Goal: Task Accomplishment & Management: Use online tool/utility

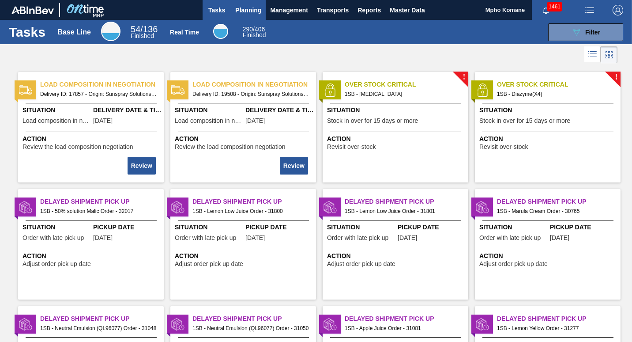
click at [246, 9] on span "Planning" at bounding box center [248, 10] width 26 height 11
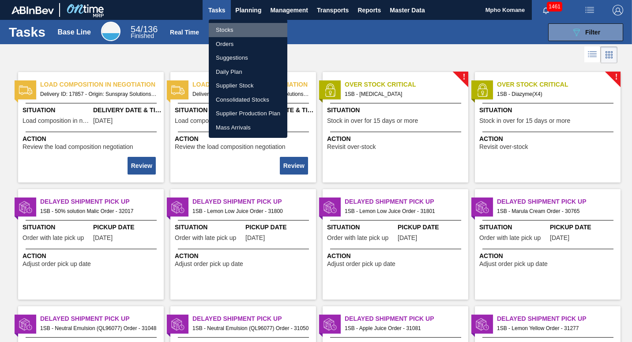
click at [234, 27] on li "Stocks" at bounding box center [248, 30] width 79 height 14
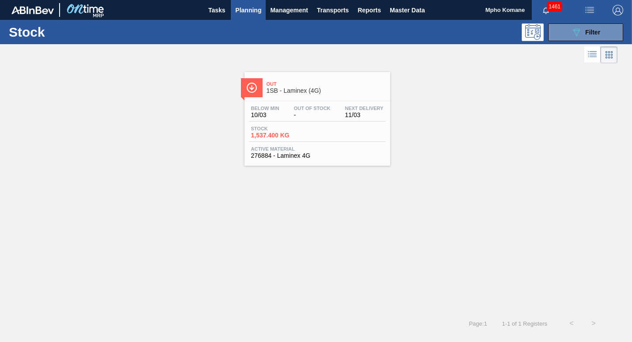
click at [281, 99] on div "Out 1SB - Laminex (4G) Below Min 10/03 Out Of Stock - Next Delivery 11/03 Stock…" at bounding box center [318, 119] width 146 height 94
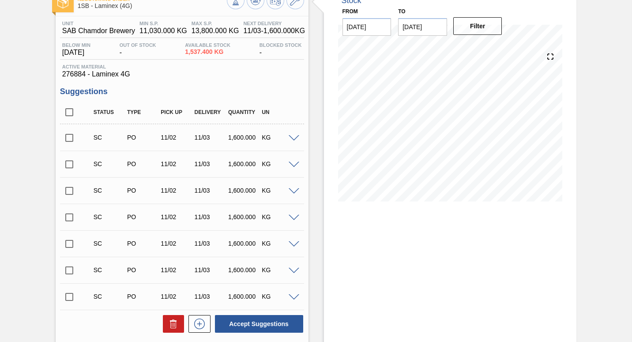
scroll to position [132, 0]
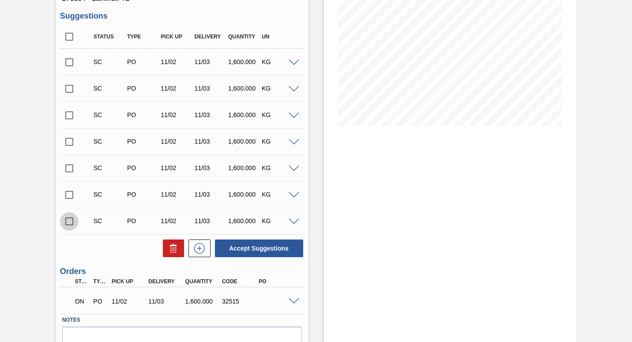
click at [71, 221] on input "checkbox" at bounding box center [69, 221] width 19 height 19
click at [251, 248] on button "Accept Suggestions" at bounding box center [259, 248] width 88 height 18
checkbox input "false"
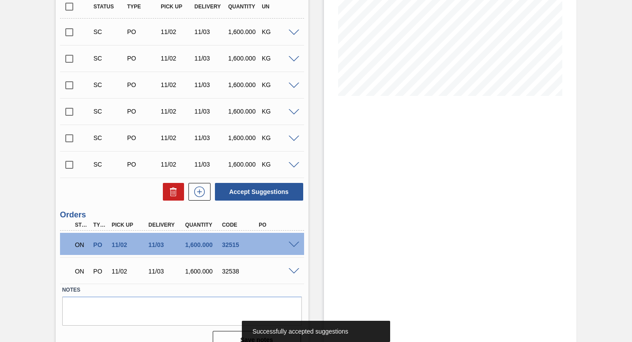
scroll to position [177, 0]
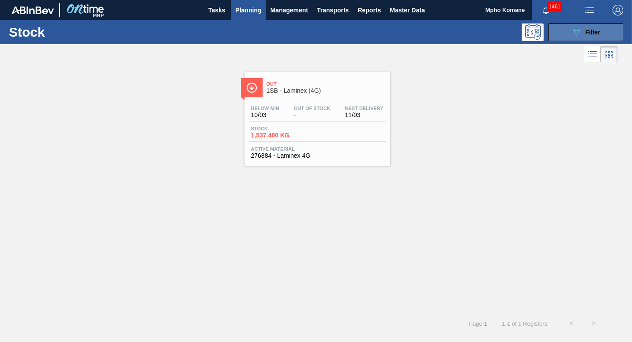
click at [596, 32] on span "Filter" at bounding box center [592, 32] width 15 height 7
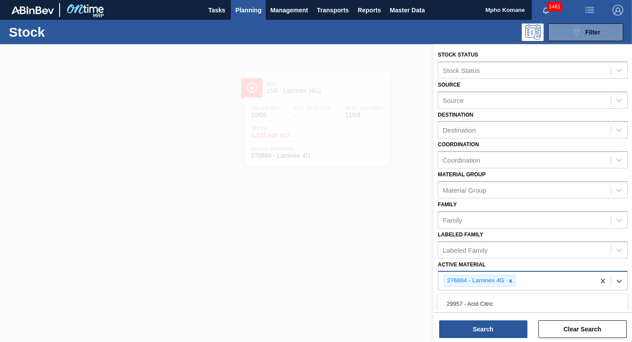
click at [531, 284] on div "276884 - Laminex 4G" at bounding box center [516, 281] width 157 height 18
type Material "279735"
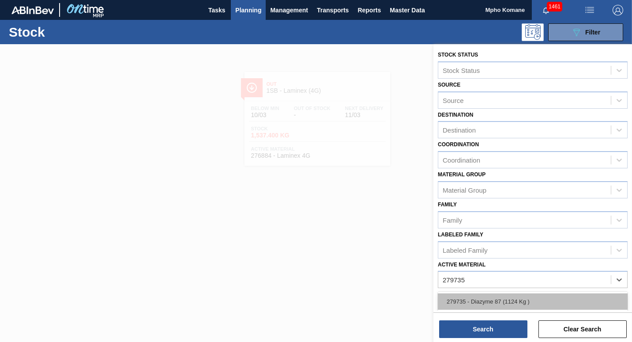
click at [500, 305] on div "279735 - Diazyme 87 (1124 Kg )" at bounding box center [533, 301] width 190 height 16
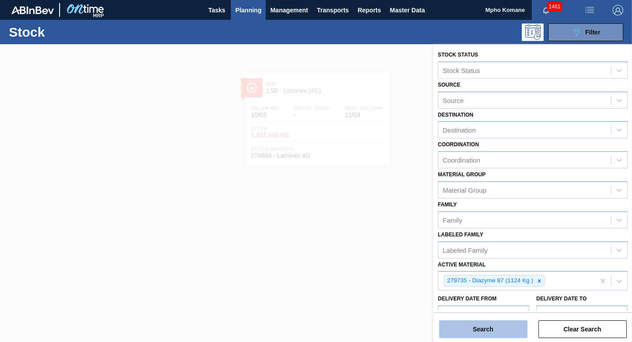
click at [498, 322] on button "Search" at bounding box center [483, 329] width 88 height 18
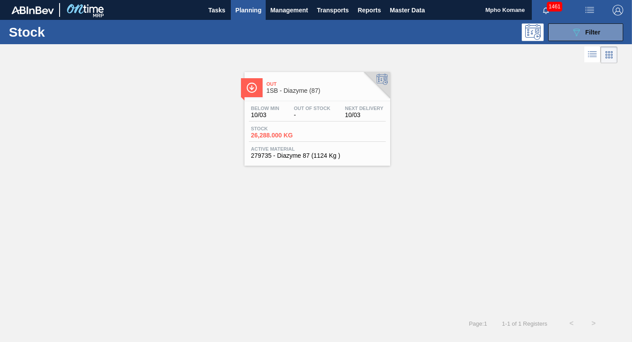
click at [319, 123] on div "Below Min 10/03 Out Of Stock - Next Delivery 10/03 Stock 26,288.000 KG Active M…" at bounding box center [318, 131] width 146 height 60
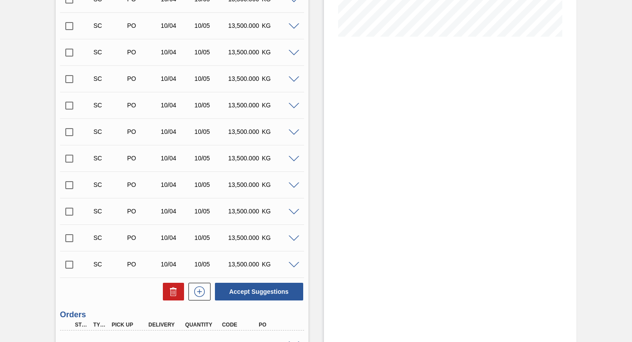
scroll to position [221, 0]
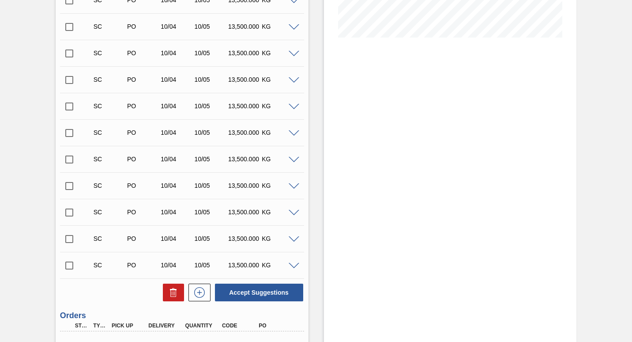
click at [68, 264] on input "checkbox" at bounding box center [69, 265] width 19 height 19
checkbox input "true"
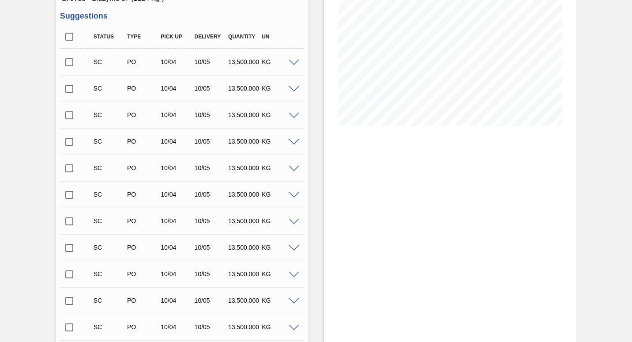
scroll to position [0, 0]
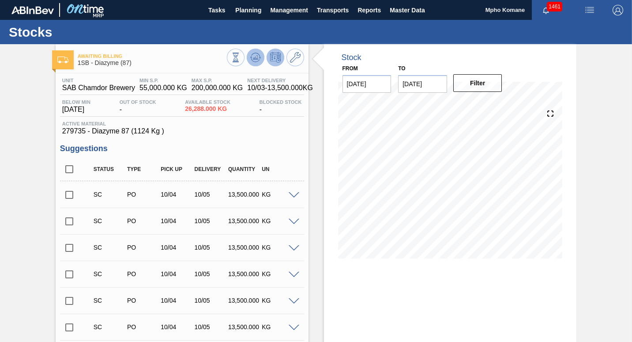
click at [252, 58] on icon at bounding box center [255, 57] width 11 height 11
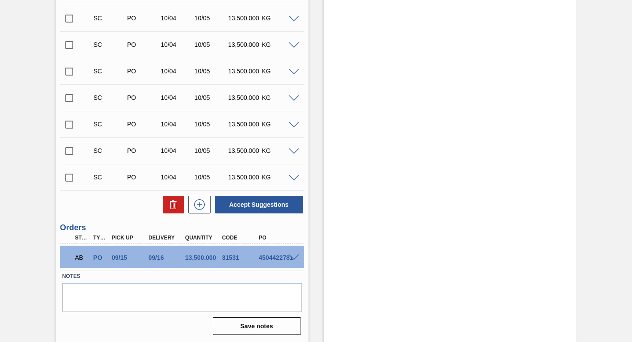
scroll to position [309, 0]
click at [72, 176] on input "checkbox" at bounding box center [69, 177] width 19 height 19
click at [272, 206] on button "Accept Suggestions" at bounding box center [259, 204] width 88 height 18
checkbox input "false"
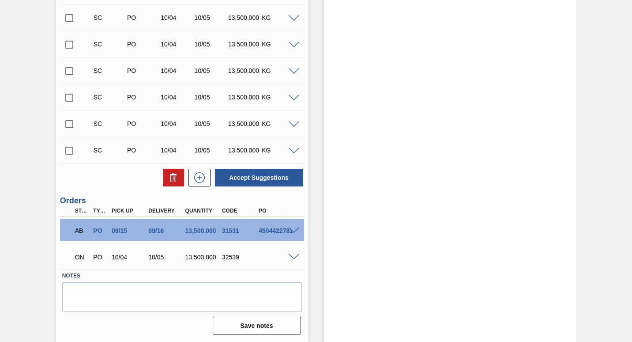
click at [69, 152] on input "checkbox" at bounding box center [69, 150] width 19 height 19
click at [240, 176] on button "Accept Suggestions" at bounding box center [259, 178] width 88 height 18
checkbox input "false"
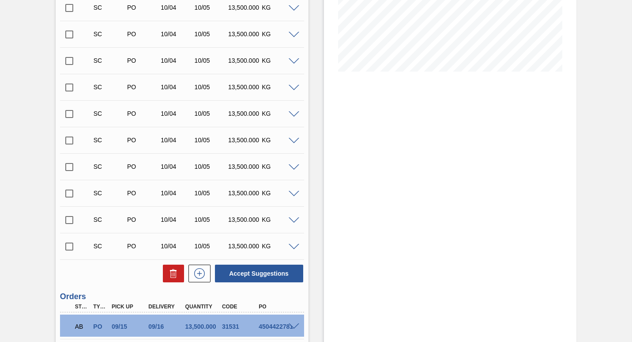
scroll to position [132, 0]
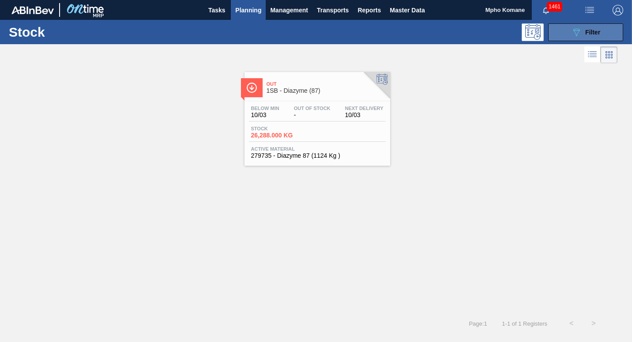
click at [577, 33] on icon "089F7B8B-B2A5-4AFE-B5C0-19BA573D28AC" at bounding box center [576, 32] width 11 height 11
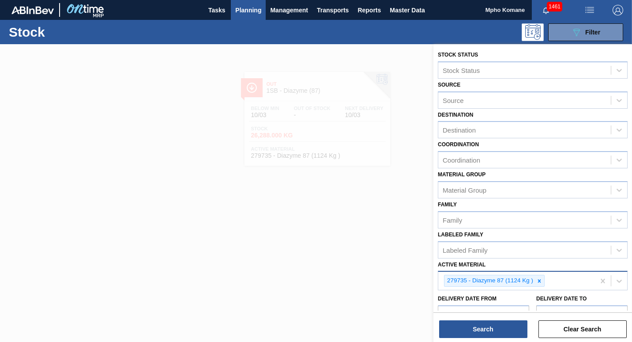
click at [547, 283] on div "279735 - Diazyme 87 (1124 Kg )" at bounding box center [516, 281] width 157 height 18
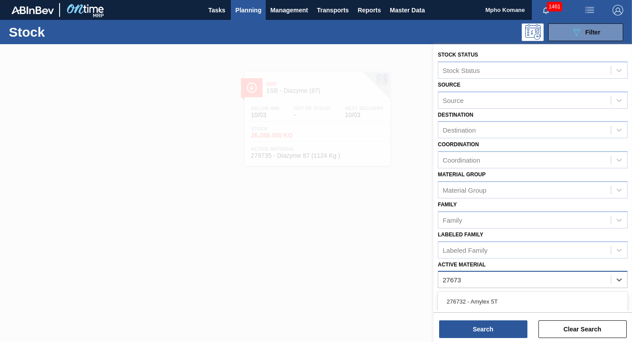
type Material "276732"
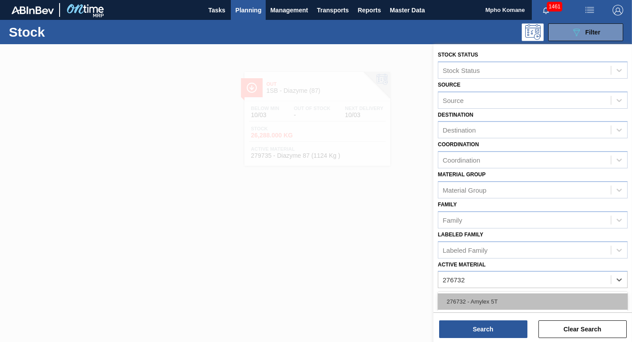
click at [506, 302] on div "276732 - Amylex 5T" at bounding box center [533, 301] width 190 height 16
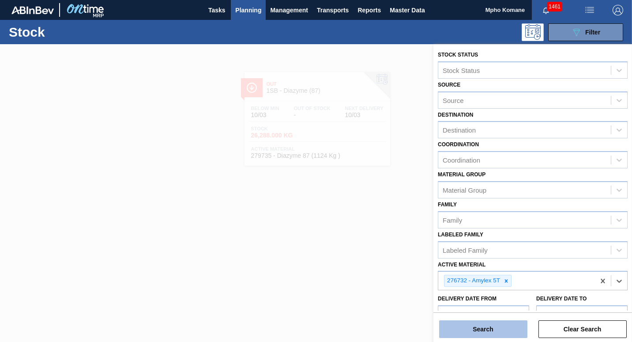
click at [483, 325] on button "Search" at bounding box center [483, 329] width 88 height 18
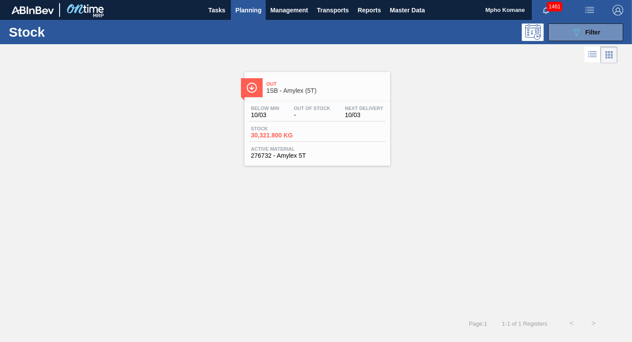
click at [300, 120] on div "Below Min 10/03 Out Of Stock - Next Delivery 10/03" at bounding box center [317, 114] width 137 height 16
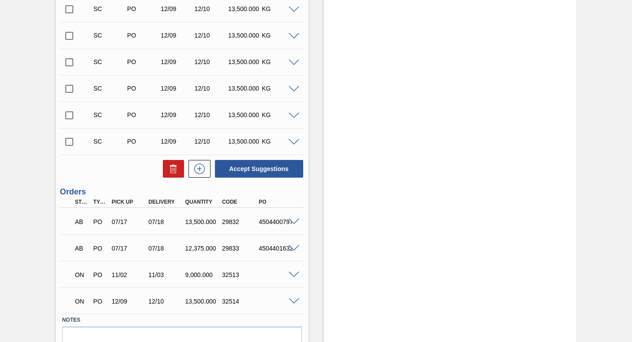
scroll to position [1104, 0]
